Goal: Task Accomplishment & Management: Use online tool/utility

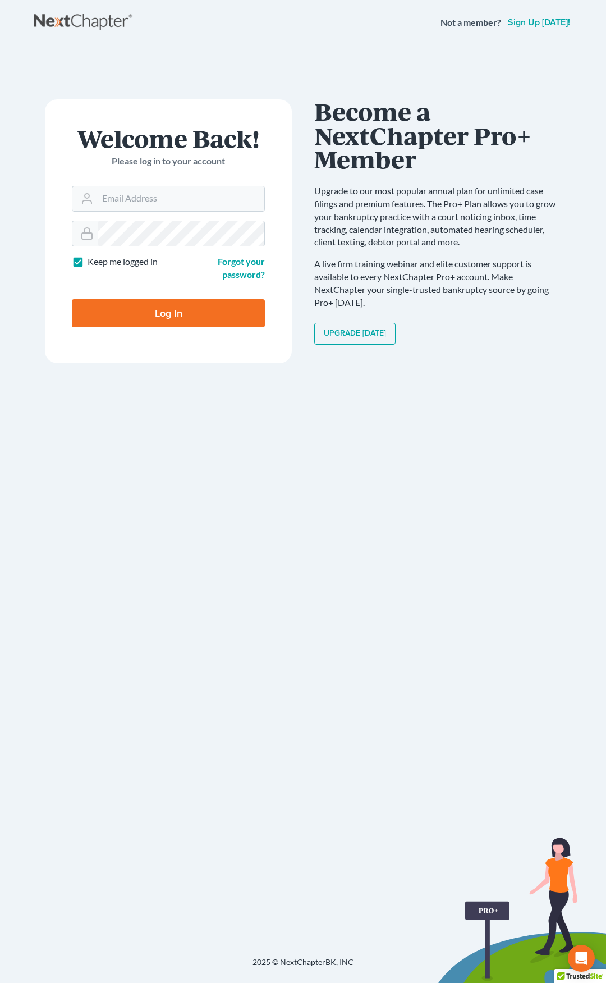
type input "[EMAIL_ADDRESS][DOMAIN_NAME]"
click at [191, 307] on input "Log In" at bounding box center [168, 313] width 193 height 28
type input "Thinking..."
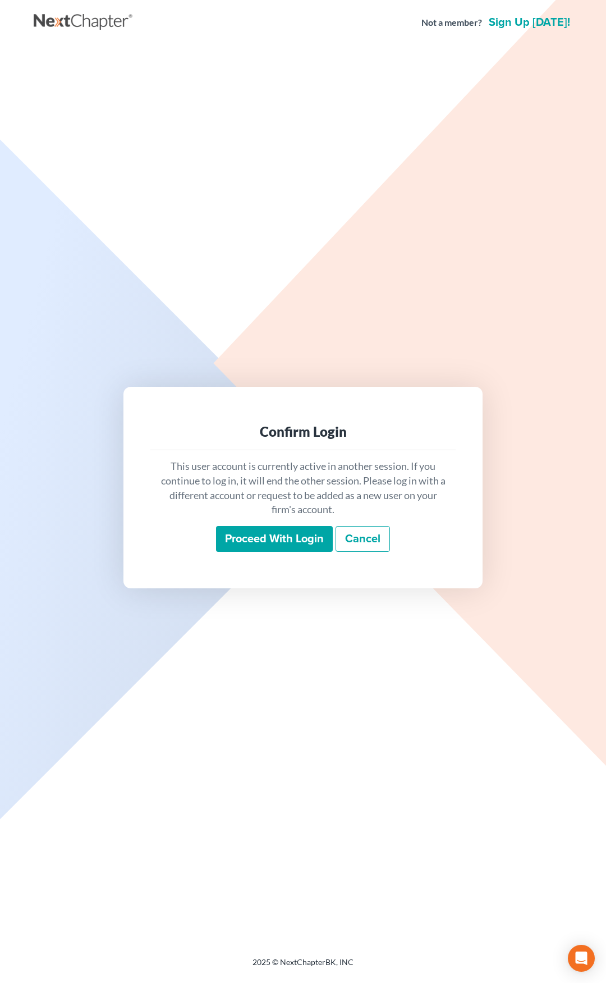
click at [262, 538] on input "Proceed with login" at bounding box center [274, 539] width 117 height 26
